Goal: Task Accomplishment & Management: Use online tool/utility

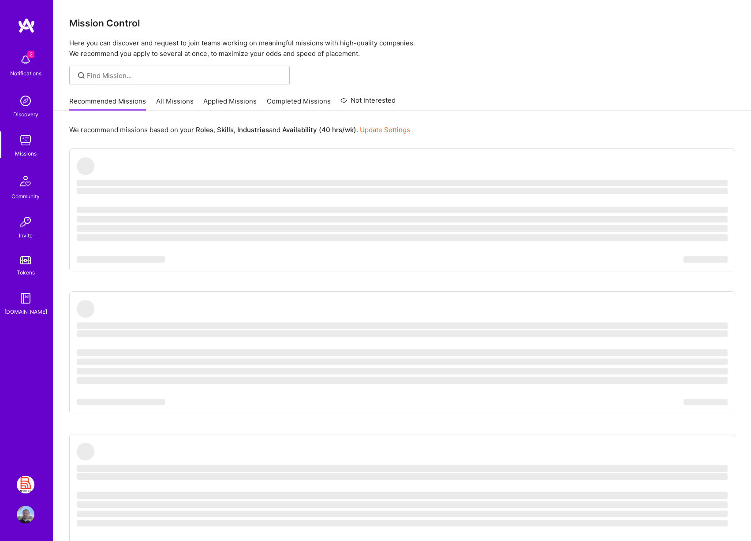
click at [26, 515] on img at bounding box center [26, 515] width 18 height 18
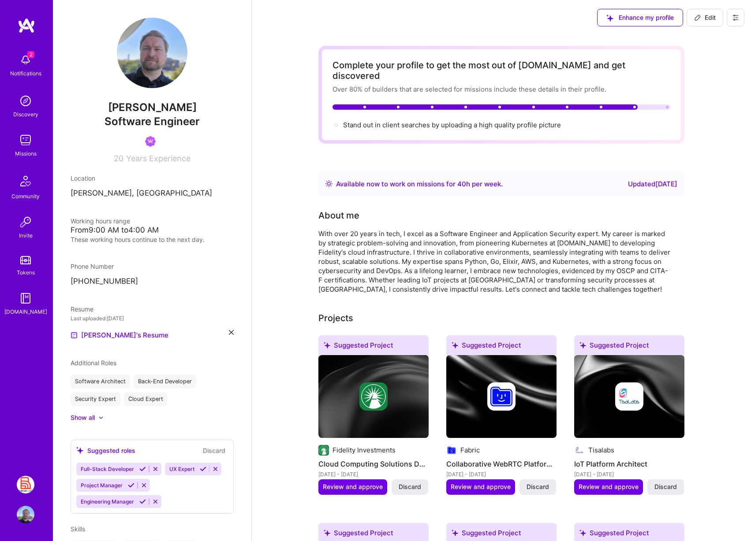
click at [22, 62] on img at bounding box center [26, 60] width 18 height 18
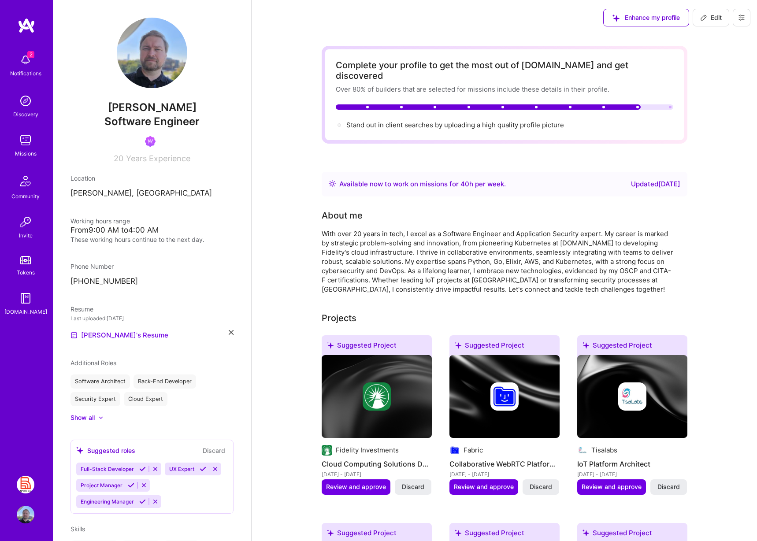
click at [27, 487] on img at bounding box center [26, 485] width 18 height 18
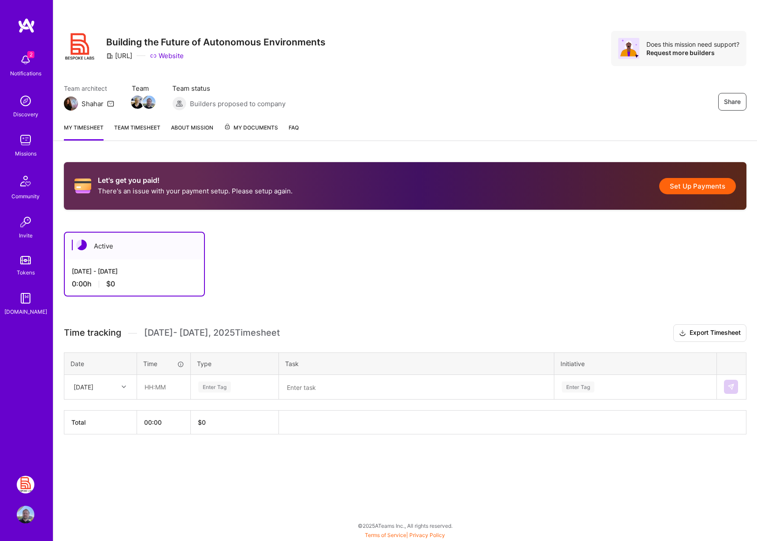
click at [687, 184] on button "Set Up Payments" at bounding box center [697, 186] width 77 height 16
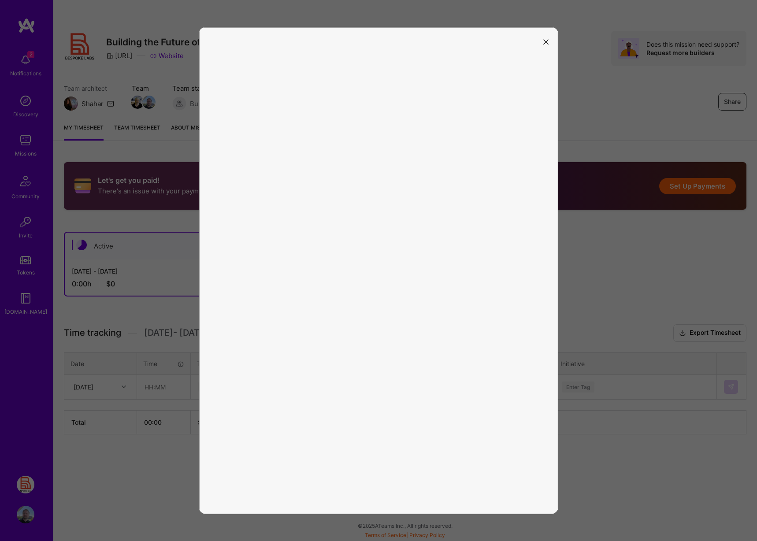
click at [549, 42] on button "modal" at bounding box center [546, 41] width 11 height 15
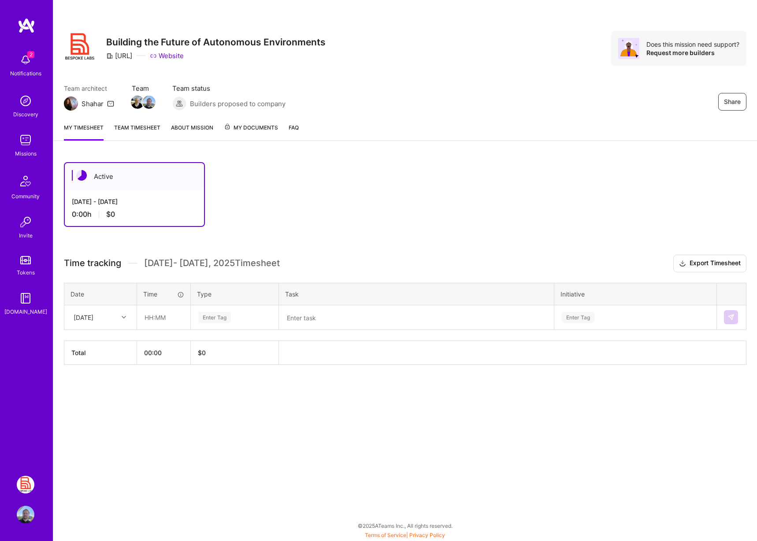
click at [255, 126] on span "My Documents" at bounding box center [251, 128] width 54 height 10
